Goal: Task Accomplishment & Management: Manage account settings

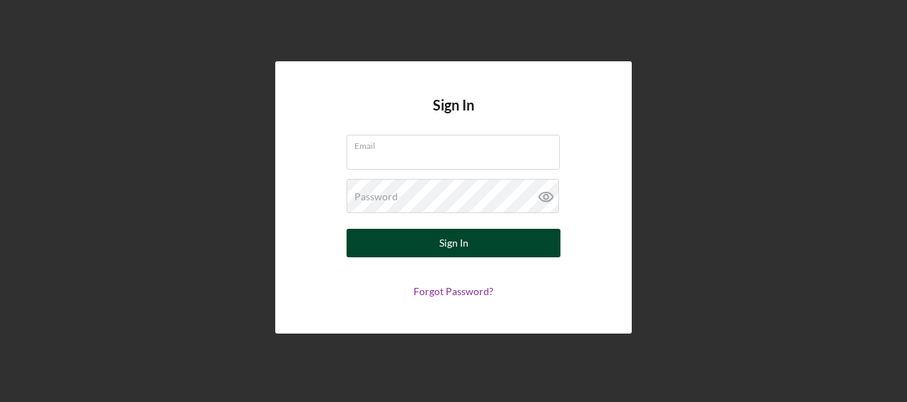
type input "[PERSON_NAME][EMAIL_ADDRESS][PERSON_NAME][DOMAIN_NAME]"
click at [480, 251] on button "Sign In" at bounding box center [453, 243] width 214 height 29
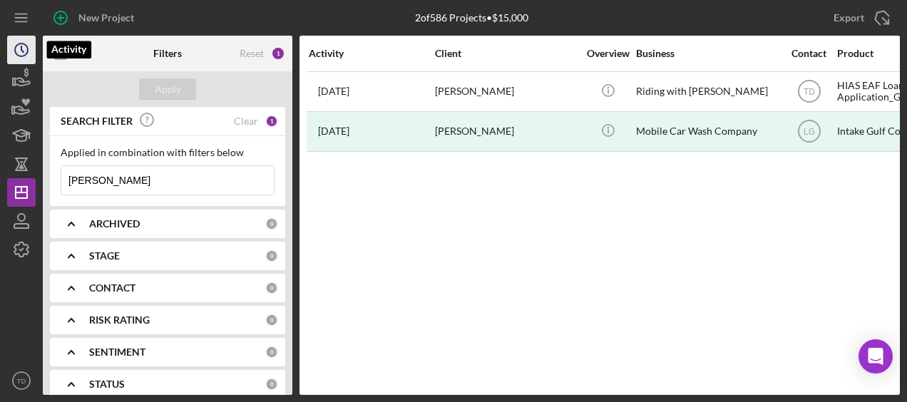
click at [23, 41] on icon "Icon/History" at bounding box center [22, 50] width 36 height 36
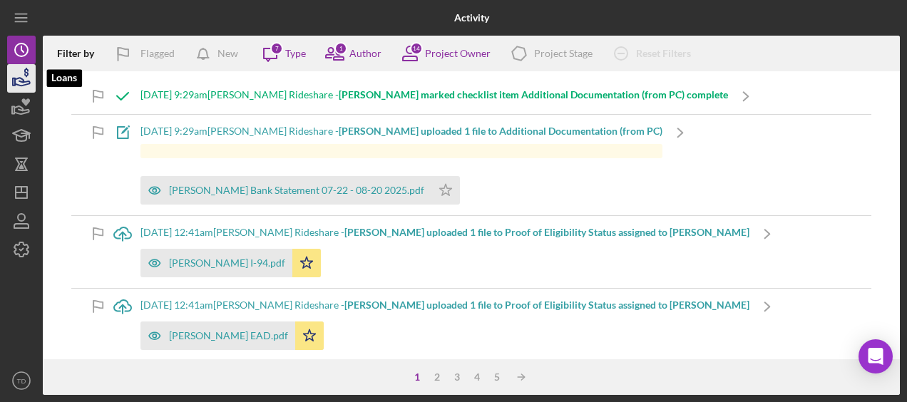
click at [23, 77] on icon "button" at bounding box center [22, 79] width 36 height 36
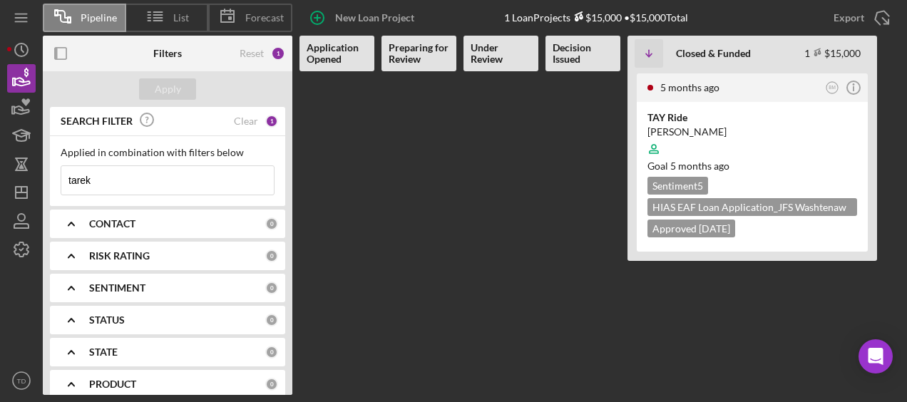
click at [122, 170] on input "tarek" at bounding box center [167, 180] width 212 height 29
type input "t"
click at [195, 195] on div "Applied in combination with filters below Icon/Menu Close" at bounding box center [167, 171] width 235 height 70
click at [194, 178] on input at bounding box center [167, 180] width 212 height 29
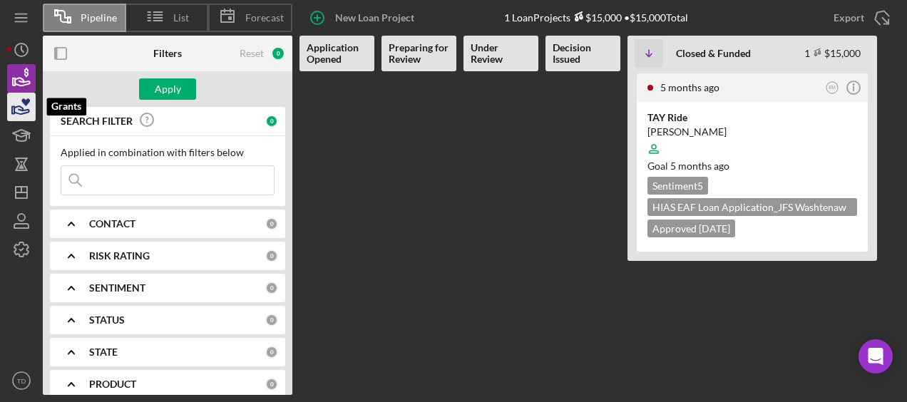
click at [19, 113] on icon "button" at bounding box center [22, 107] width 36 height 36
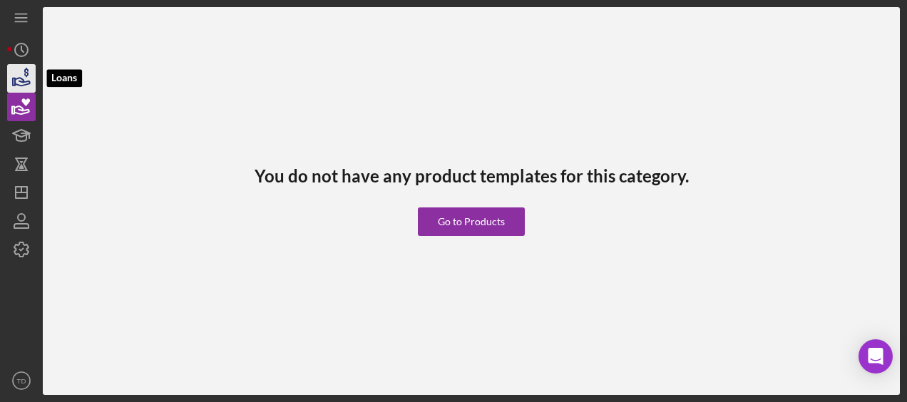
click at [16, 77] on icon "button" at bounding box center [22, 79] width 36 height 36
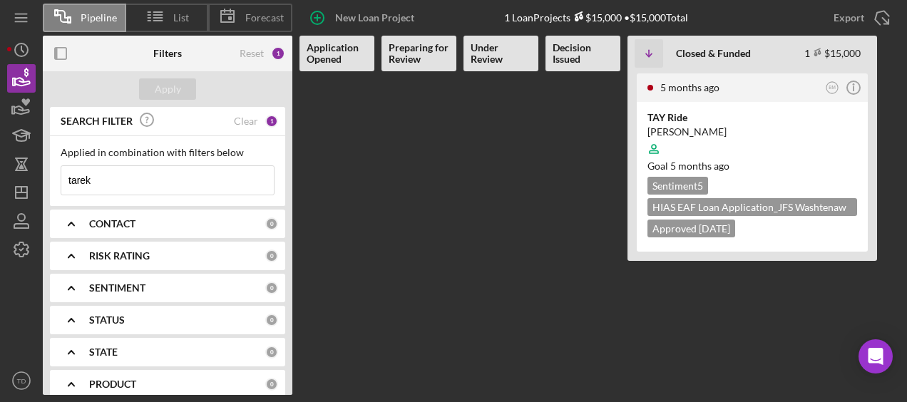
click at [232, 224] on div "CONTACT" at bounding box center [177, 223] width 176 height 11
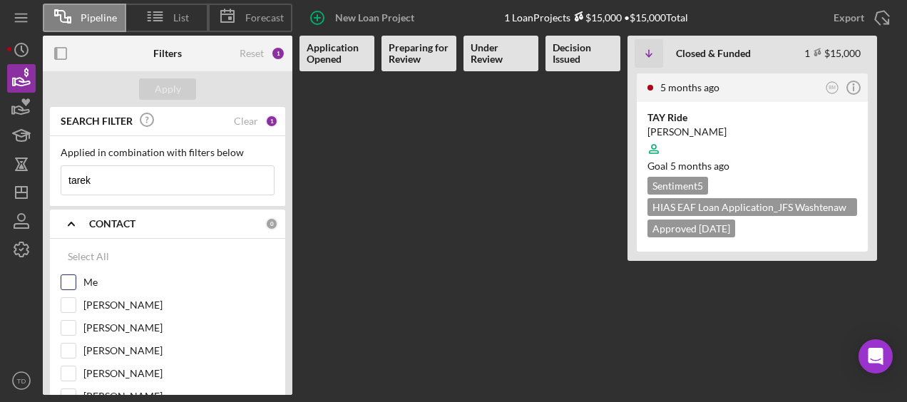
click at [87, 281] on label "Me" at bounding box center [178, 282] width 191 height 14
click at [76, 281] on input "Me" at bounding box center [68, 282] width 14 height 14
checkbox input "true"
drag, startPoint x: 120, startPoint y: 180, endPoint x: 0, endPoint y: 175, distance: 120.5
click at [0, 175] on html "Pipeline List Forecast New Loan Project 1 Loan Projects $15,000 • $15,000 Total…" at bounding box center [453, 201] width 907 height 402
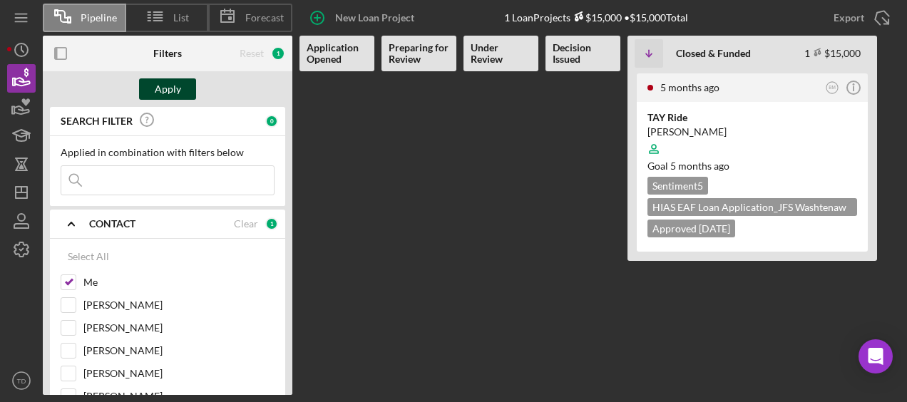
click at [177, 85] on div "Apply" at bounding box center [168, 88] width 26 height 21
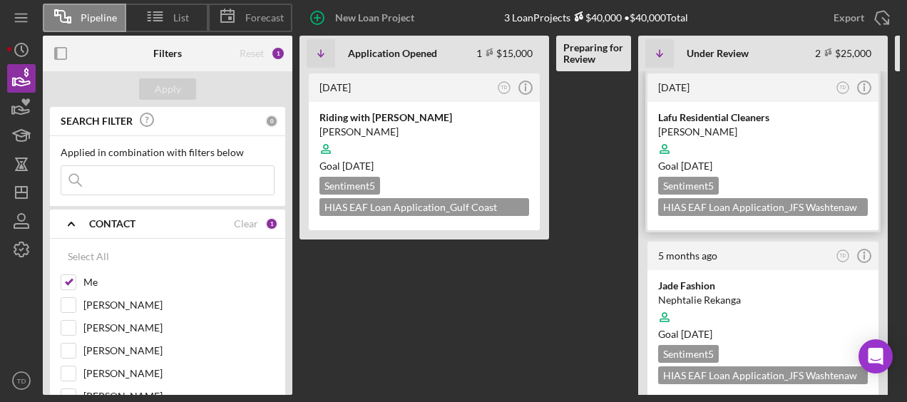
scroll to position [1, 0]
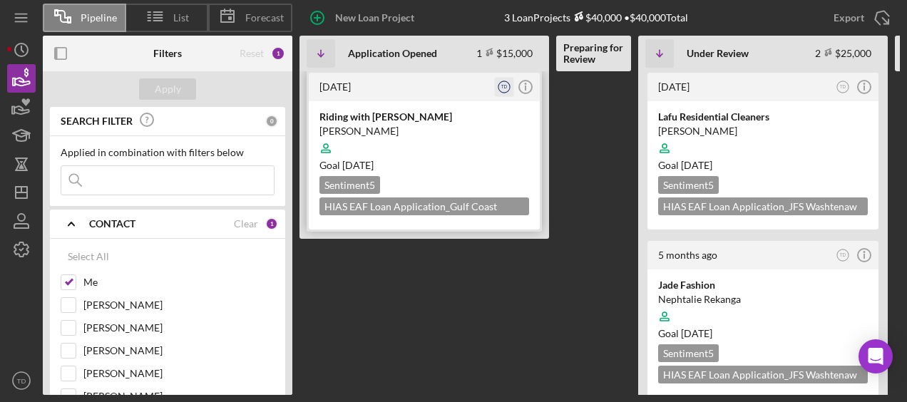
click at [501, 84] on text "TD" at bounding box center [504, 86] width 6 height 5
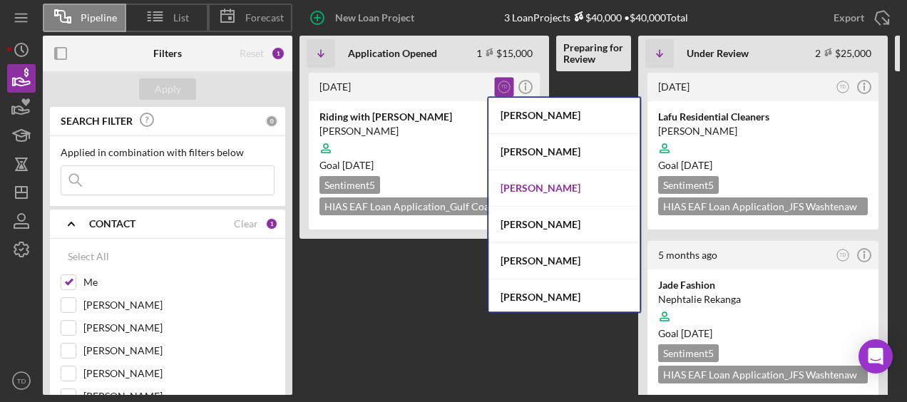
click at [535, 183] on div "Lorene Gregory" at bounding box center [563, 188] width 151 height 36
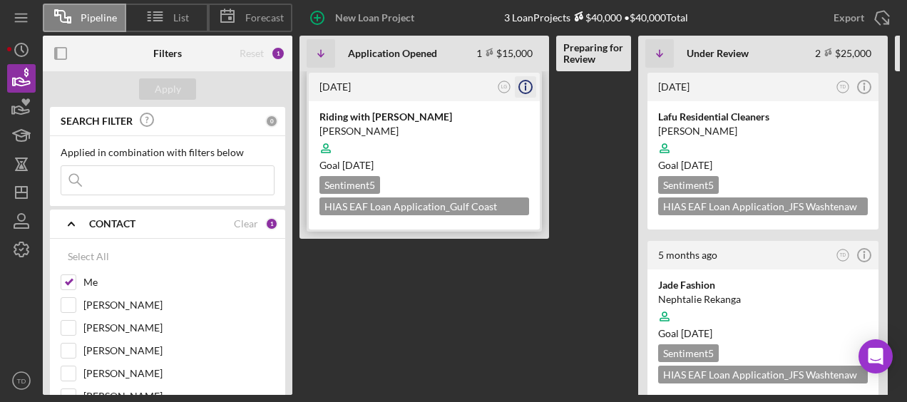
click at [529, 92] on circle "button" at bounding box center [525, 87] width 13 height 13
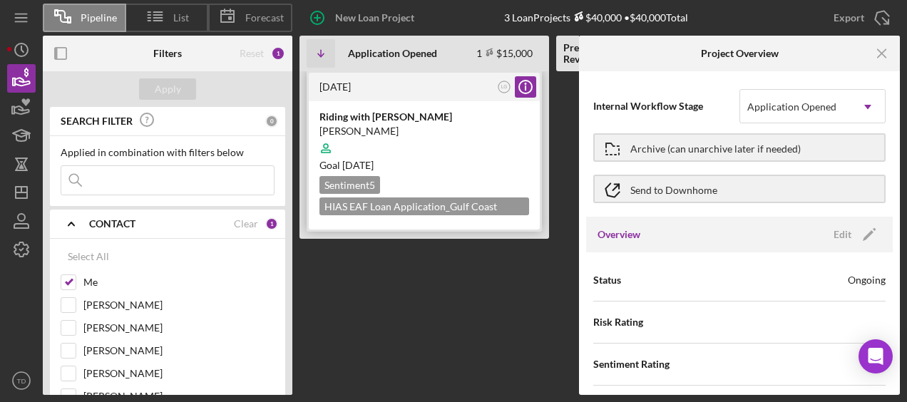
click at [453, 92] on div "[DATE]" at bounding box center [406, 86] width 174 height 11
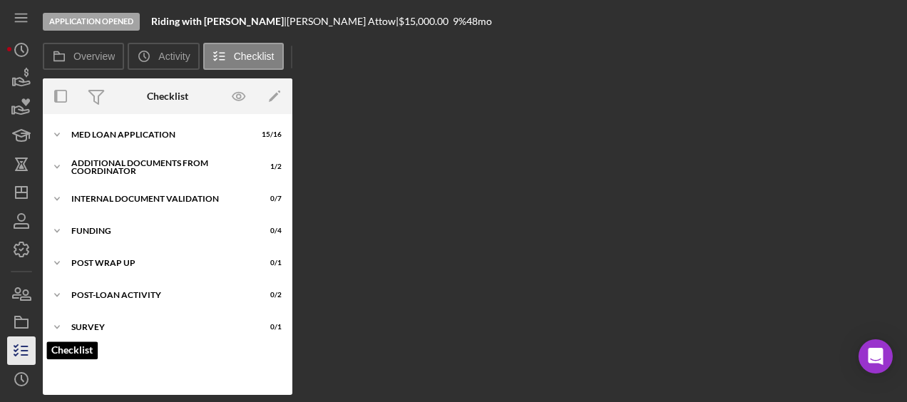
click at [27, 351] on line "button" at bounding box center [24, 351] width 6 height 0
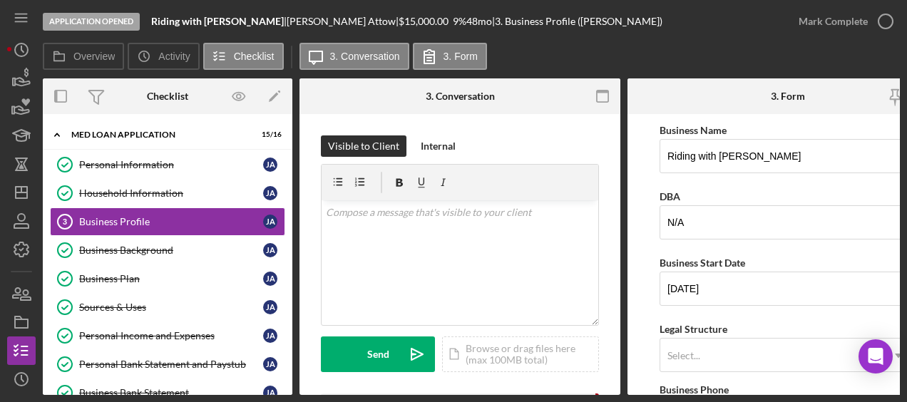
click at [36, 307] on nav "Icon/Menu Icon/Dashboard Dashboard Navigation Divider Mobile Checklist Navigati…" at bounding box center [25, 197] width 36 height 395
click at [23, 313] on icon "button" at bounding box center [22, 322] width 36 height 36
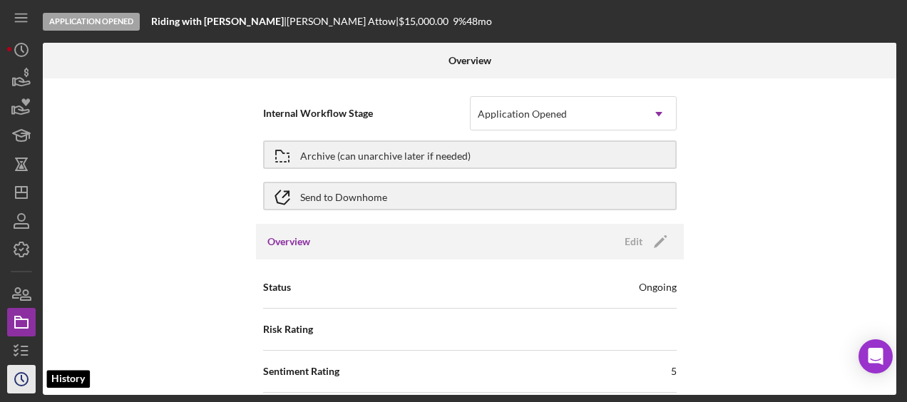
click at [22, 366] on icon "Icon/History" at bounding box center [22, 379] width 36 height 36
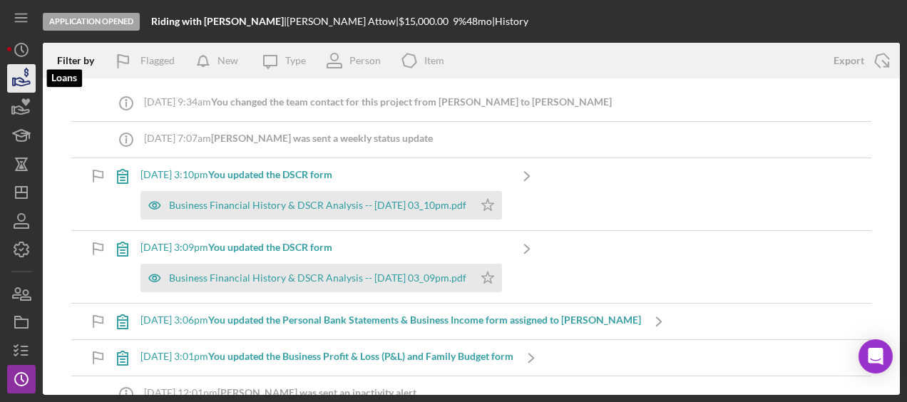
click at [14, 68] on icon "button" at bounding box center [22, 79] width 36 height 36
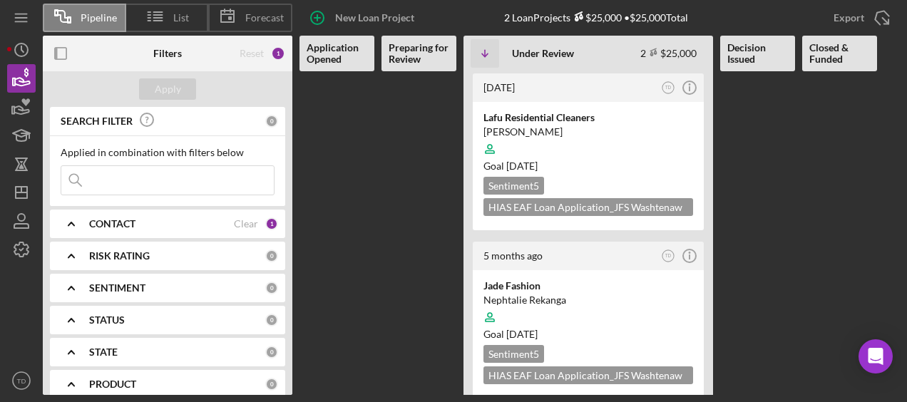
click at [6, 105] on div "Pipeline List Forecast New Loan Project 2 Loan Projects $25,000 • $25,000 Total…" at bounding box center [453, 201] width 907 height 402
click at [14, 109] on polygon "button" at bounding box center [13, 110] width 2 height 7
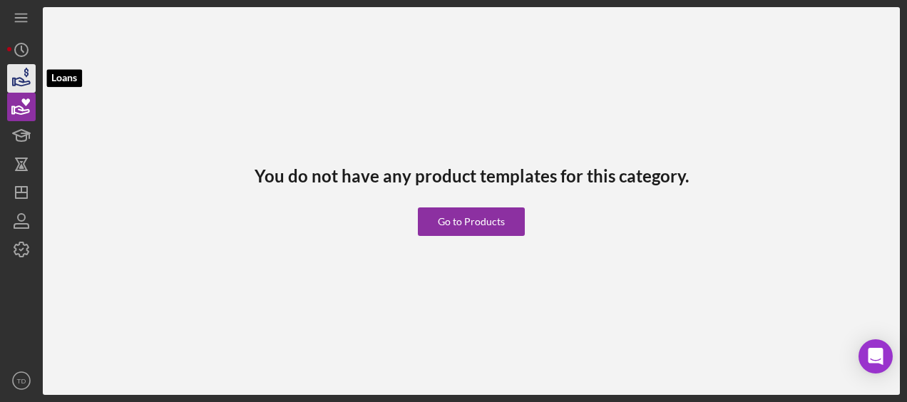
click at [24, 87] on icon "button" at bounding box center [22, 79] width 36 height 36
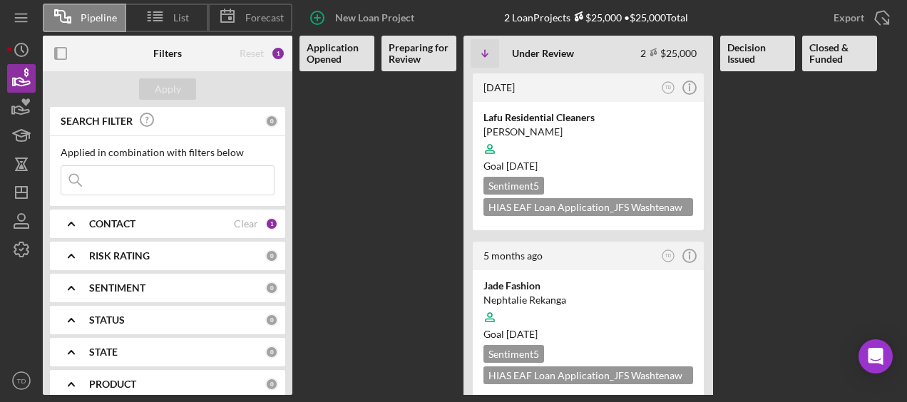
scroll to position [11, 0]
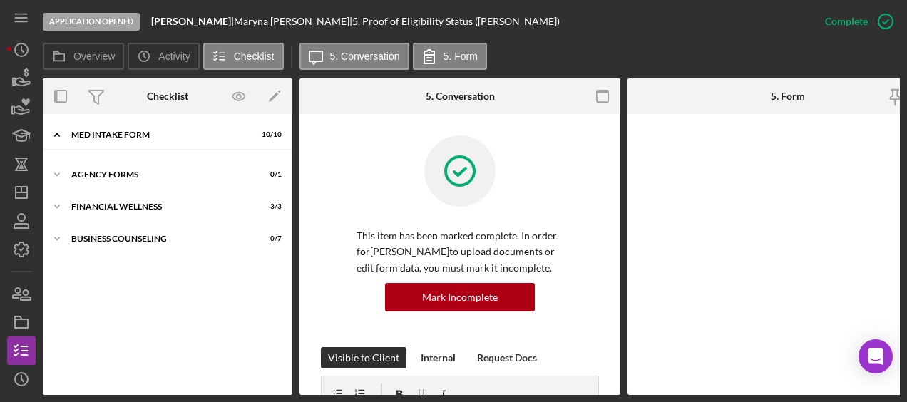
scroll to position [24, 0]
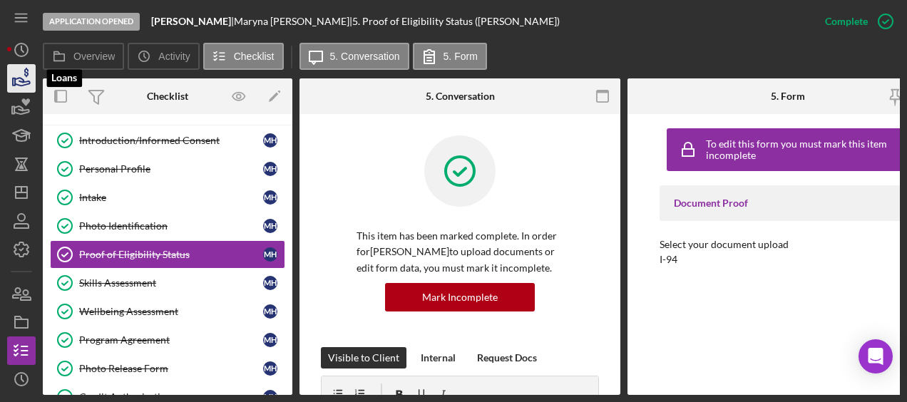
click at [16, 73] on icon "button" at bounding box center [22, 79] width 36 height 36
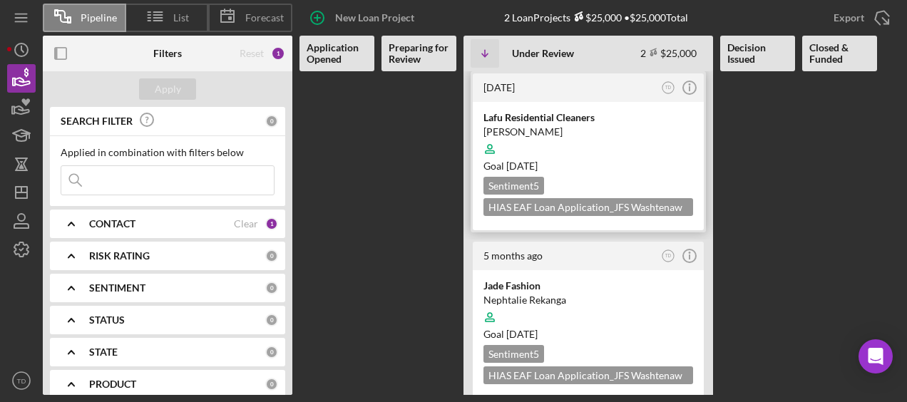
click at [533, 133] on div "[PERSON_NAME]" at bounding box center [588, 132] width 210 height 14
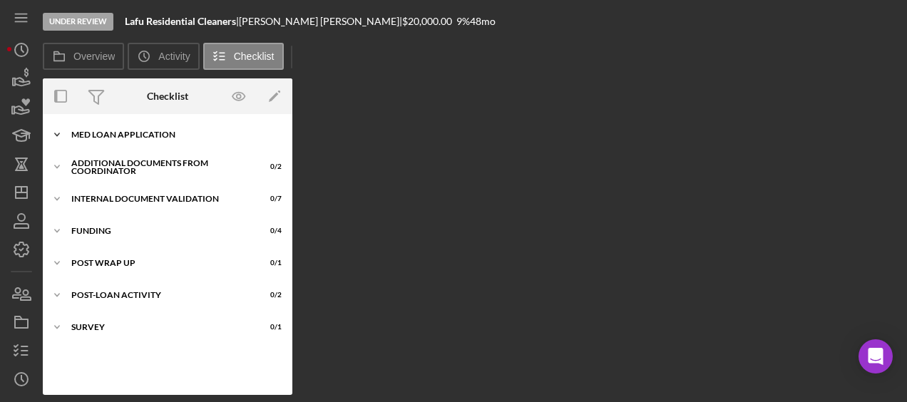
click at [168, 143] on div "Icon/Expander MED Loan Application 15 / 16" at bounding box center [167, 134] width 249 height 29
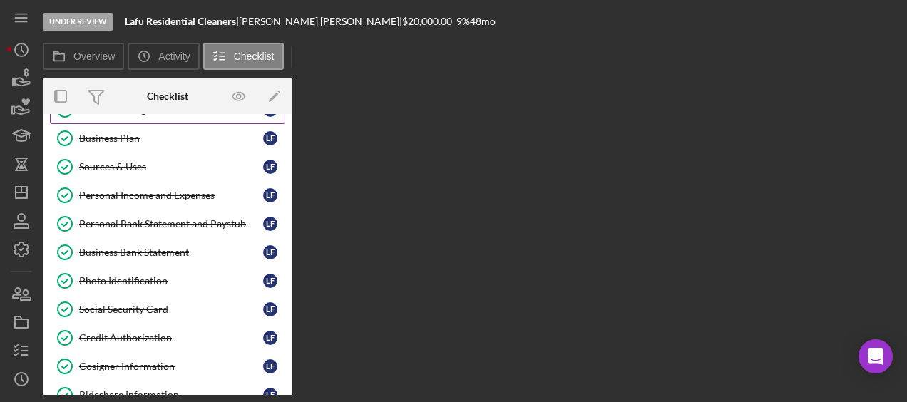
scroll to position [129, 0]
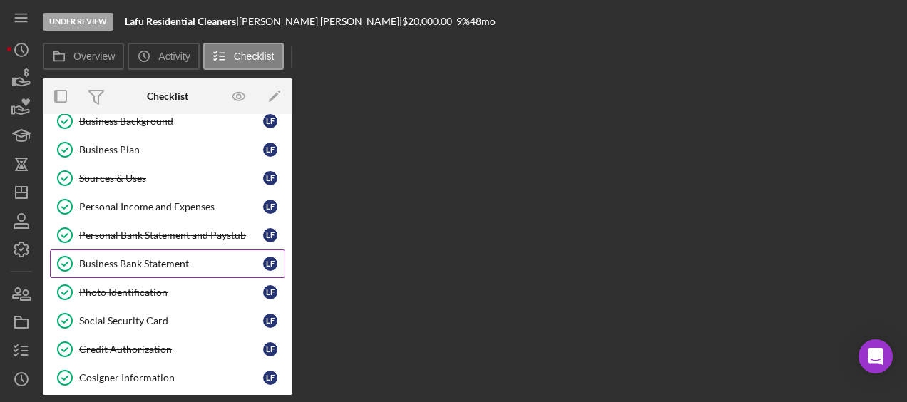
click at [128, 258] on div "Business Bank Statement" at bounding box center [171, 263] width 184 height 11
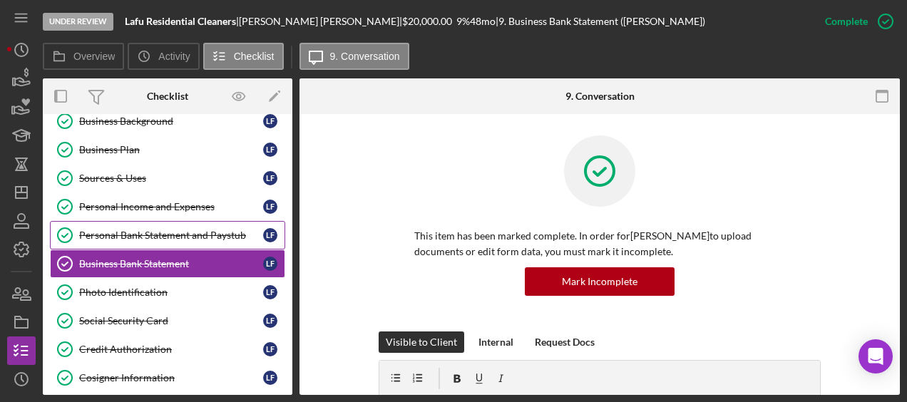
click at [133, 242] on link "Personal Bank Statement and Paystub Personal Bank Statement and Paystub L F" at bounding box center [167, 235] width 235 height 29
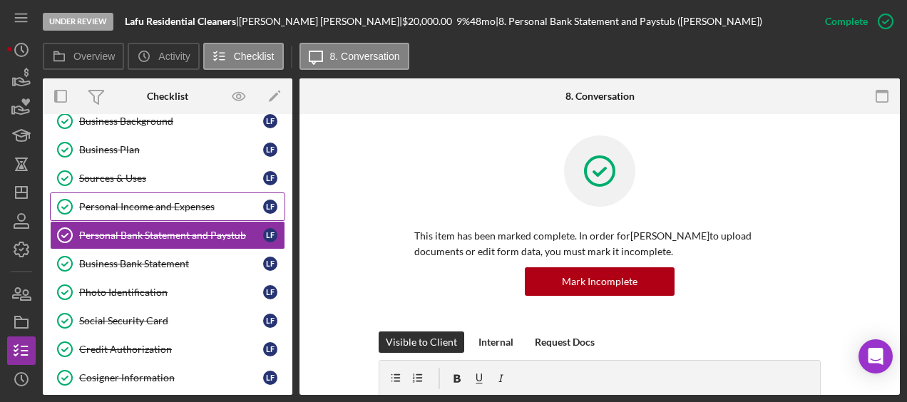
click at [140, 205] on div "Personal Income and Expenses" at bounding box center [171, 206] width 184 height 11
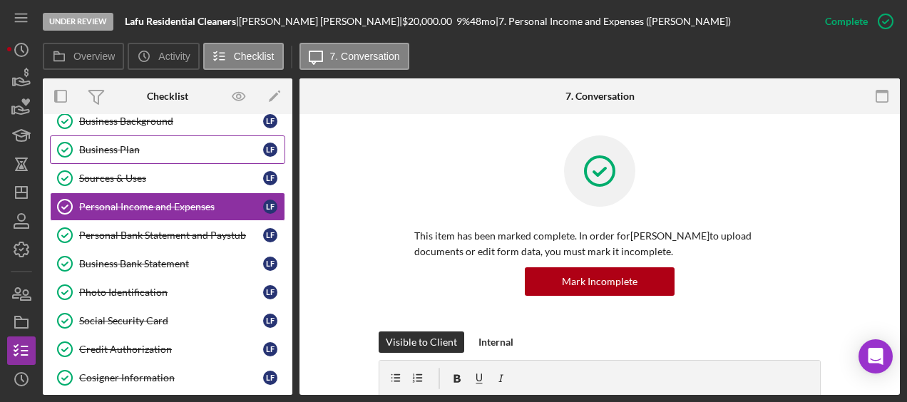
click at [135, 148] on div "Business Plan" at bounding box center [171, 149] width 184 height 11
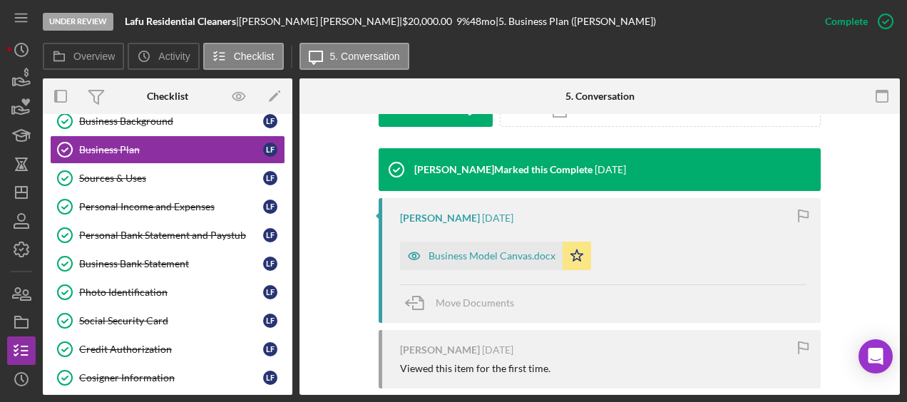
scroll to position [439, 0]
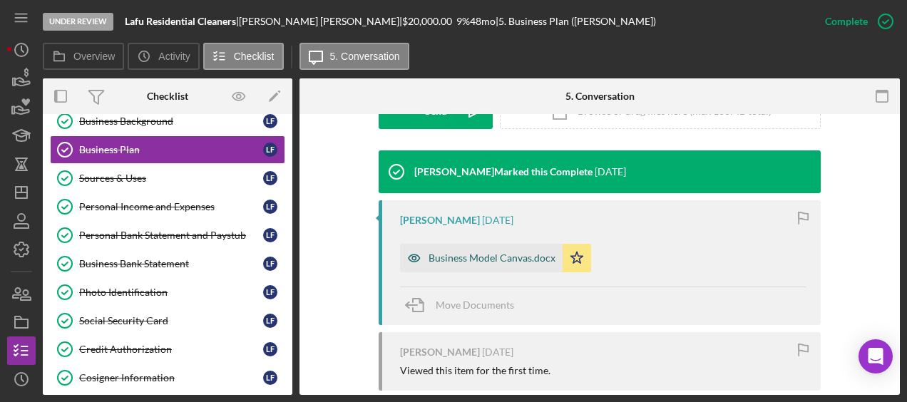
drag, startPoint x: 483, startPoint y: 257, endPoint x: 453, endPoint y: 257, distance: 29.2
click at [453, 257] on div "Business Model Canvas.docx" at bounding box center [491, 257] width 127 height 11
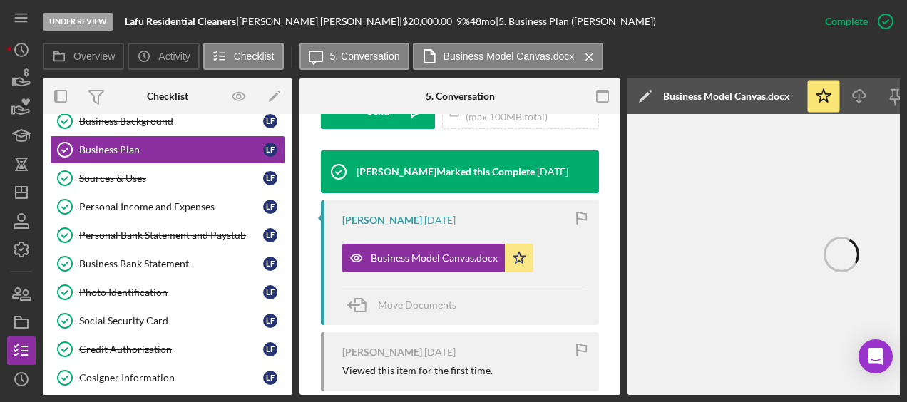
scroll to position [0, 155]
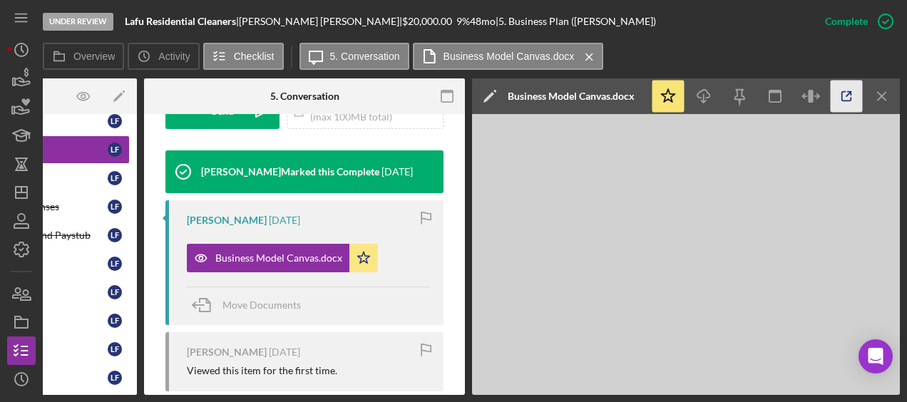
click at [844, 93] on icon "button" at bounding box center [846, 97] width 32 height 32
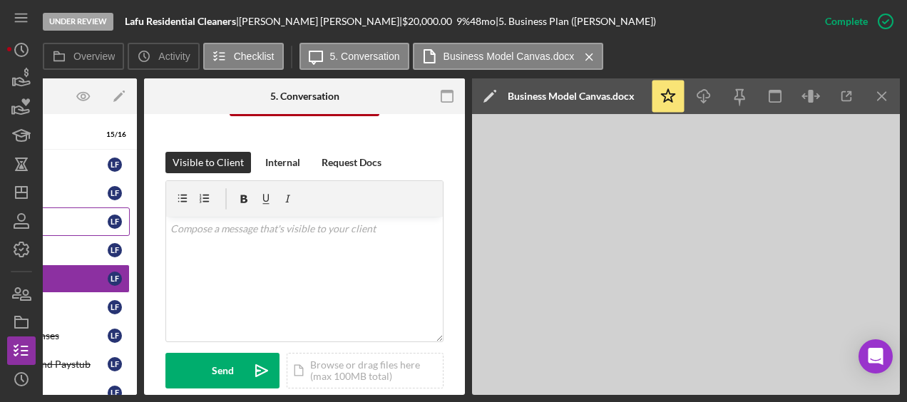
scroll to position [0, 0]
click at [307, 387] on div "Send Icon/icon-invite-send Icon/Document Browse or drag files here (max 100MB t…" at bounding box center [304, 371] width 278 height 36
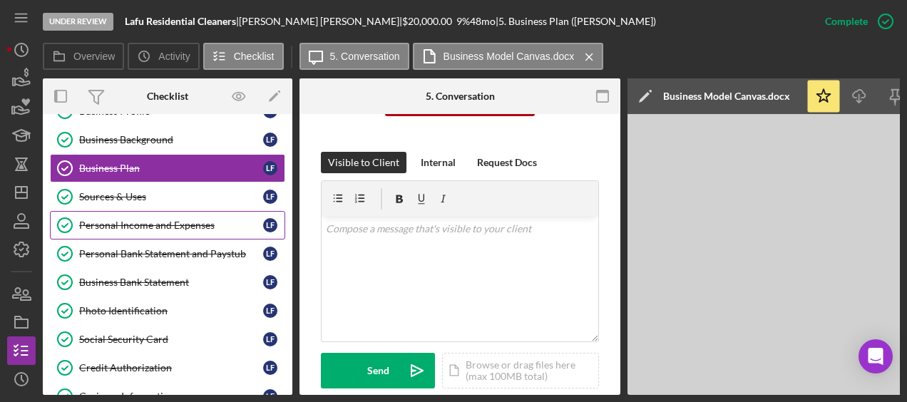
scroll to position [111, 0]
click at [148, 228] on link "Personal Income and Expenses Personal Income and Expenses L F" at bounding box center [167, 224] width 235 height 29
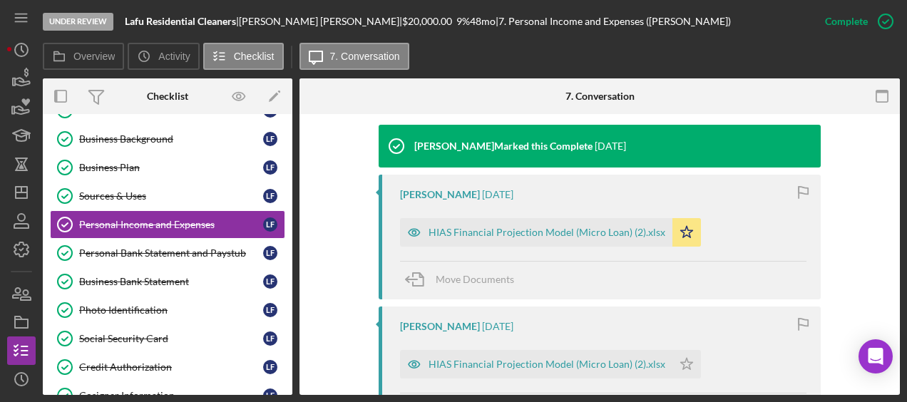
scroll to position [464, 0]
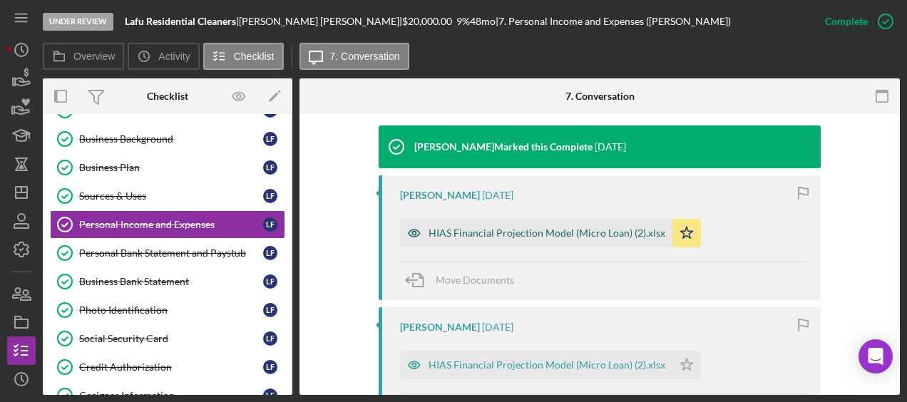
click at [520, 242] on div "HIAS Financial Projection Model (Micro Loan) (2).xlsx" at bounding box center [536, 233] width 272 height 29
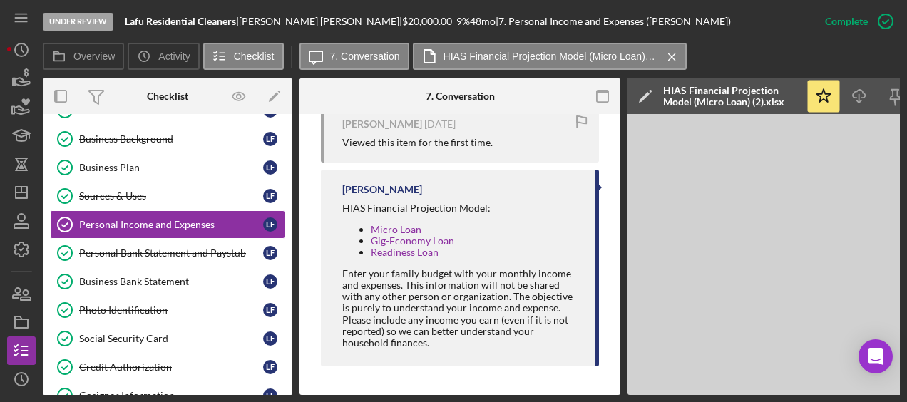
scroll to position [0, 155]
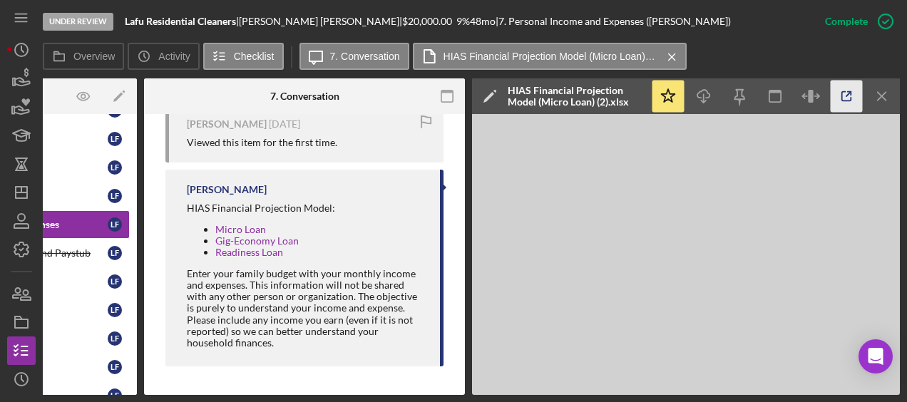
click at [849, 99] on icon "button" at bounding box center [846, 97] width 32 height 32
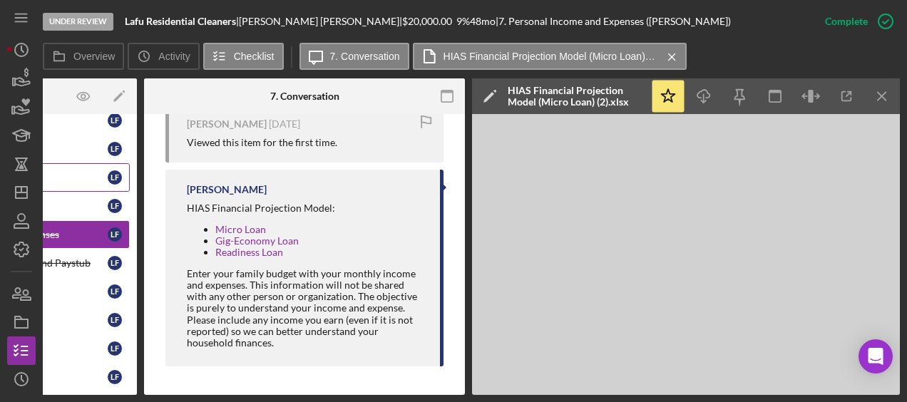
scroll to position [96, 0]
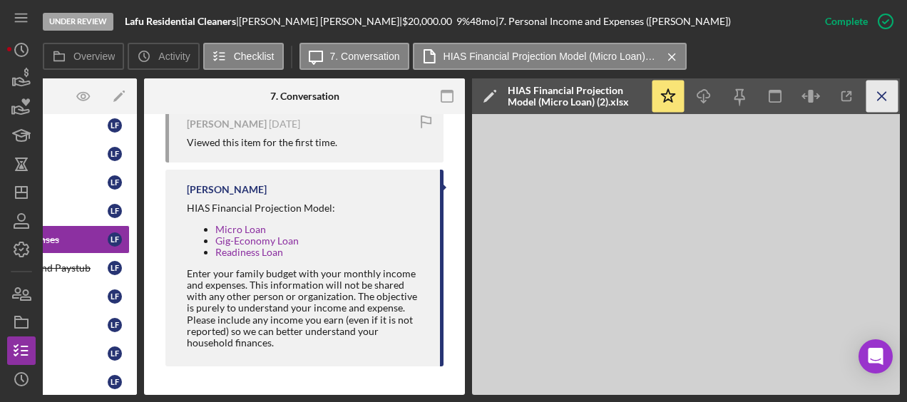
click at [872, 106] on icon "Icon/Menu Close" at bounding box center [882, 97] width 32 height 32
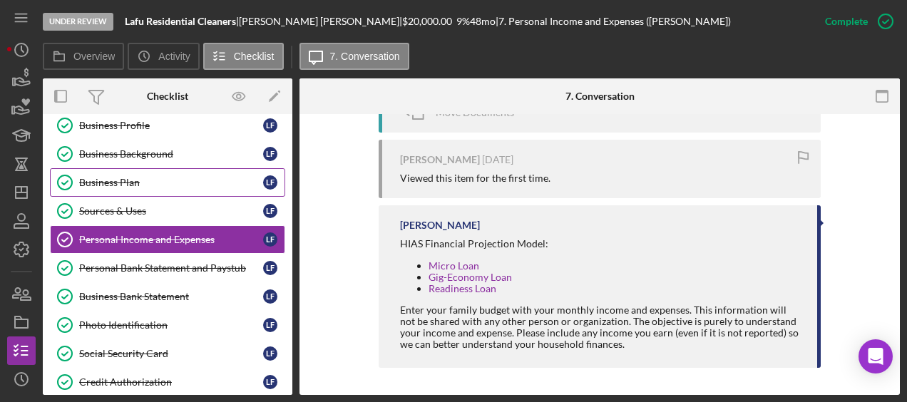
scroll to position [0, 0]
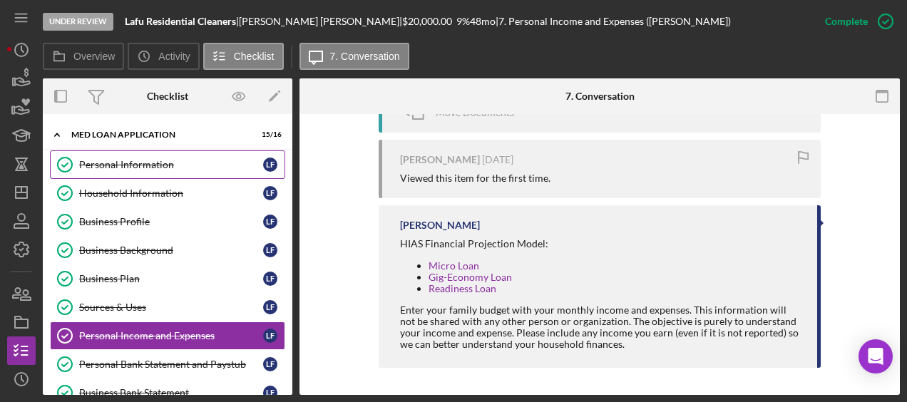
click at [141, 165] on div "Personal Information" at bounding box center [171, 164] width 184 height 11
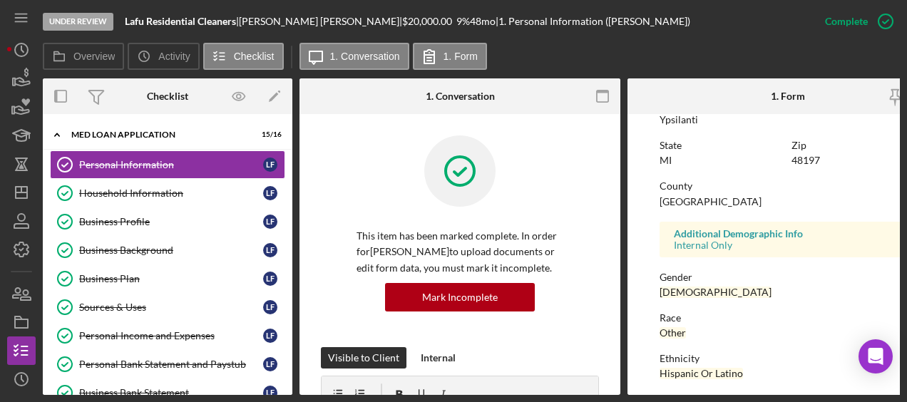
scroll to position [400, 0]
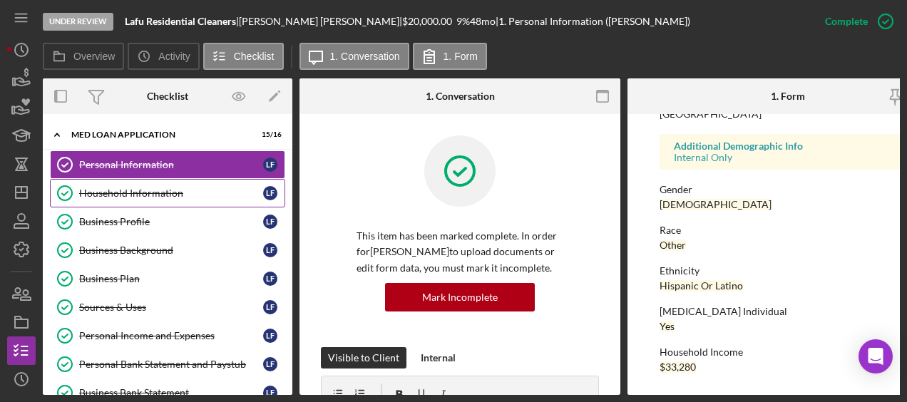
click at [159, 190] on div "Household Information" at bounding box center [171, 192] width 184 height 11
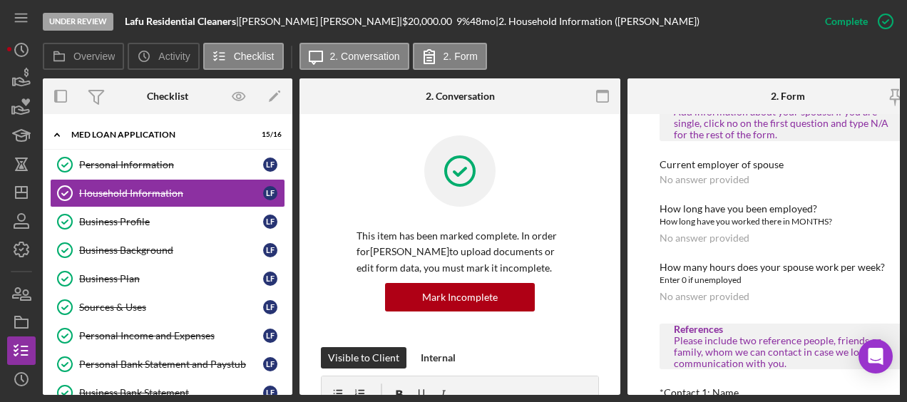
scroll to position [905, 0]
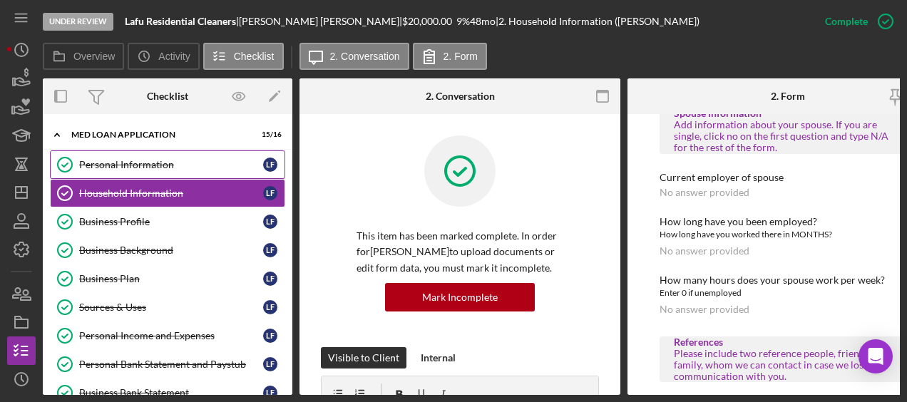
click at [141, 159] on div "Personal Information" at bounding box center [171, 164] width 184 height 11
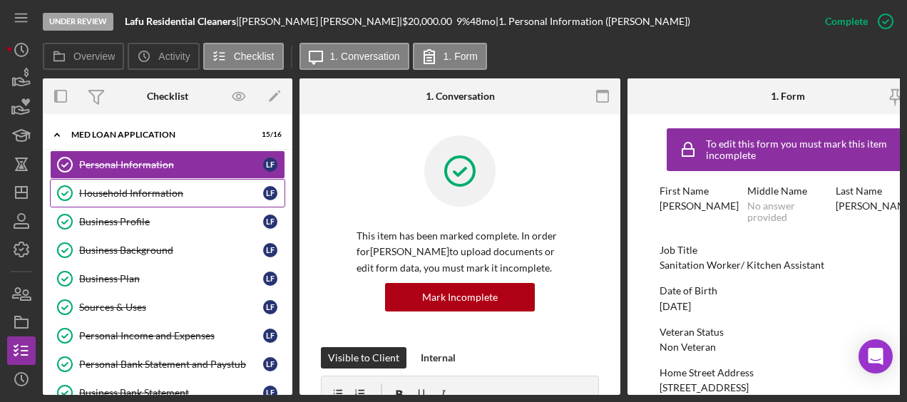
click at [141, 197] on div "Household Information" at bounding box center [171, 192] width 184 height 11
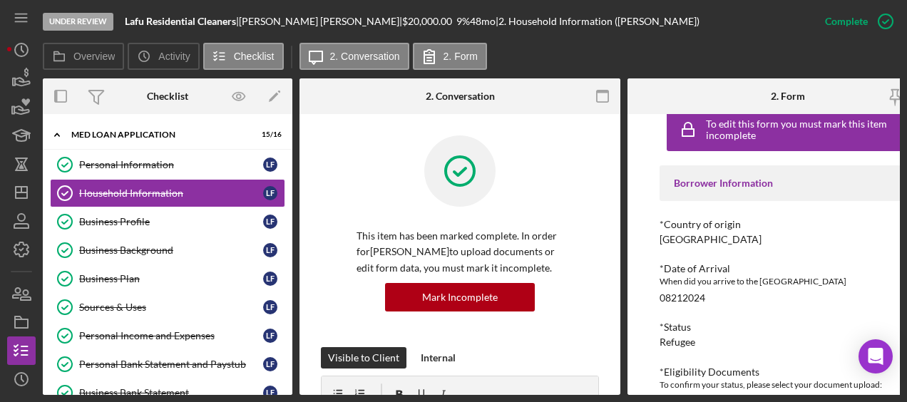
scroll to position [13, 0]
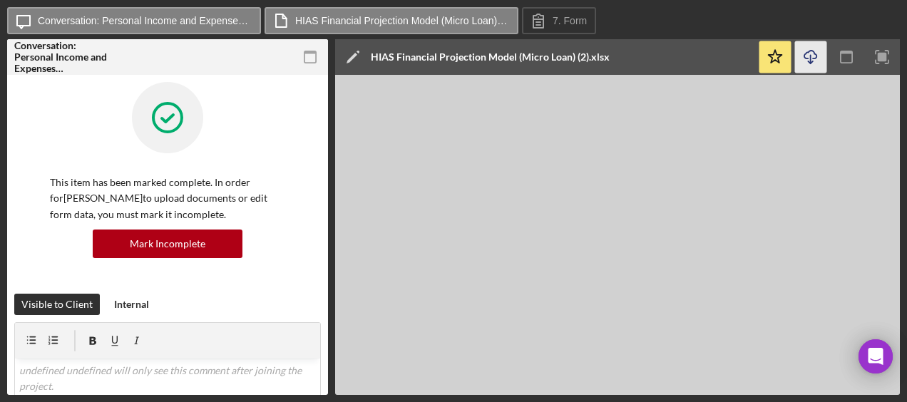
click at [816, 60] on icon "Icon/Download" at bounding box center [811, 57] width 32 height 32
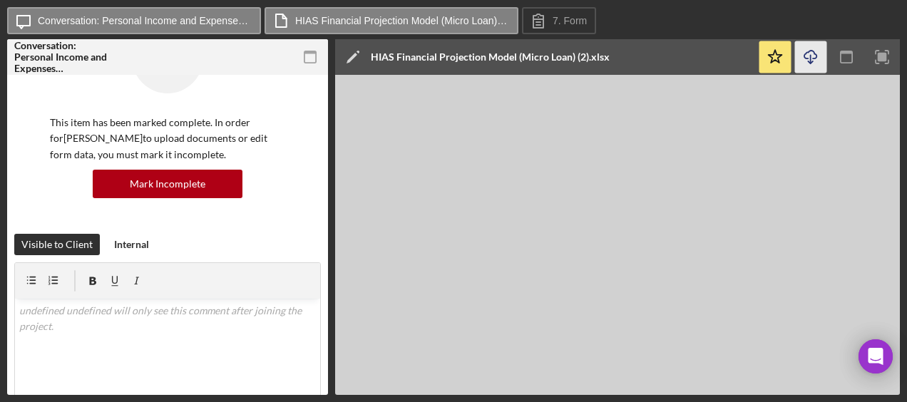
scroll to position [61, 0]
